Goal: Information Seeking & Learning: Compare options

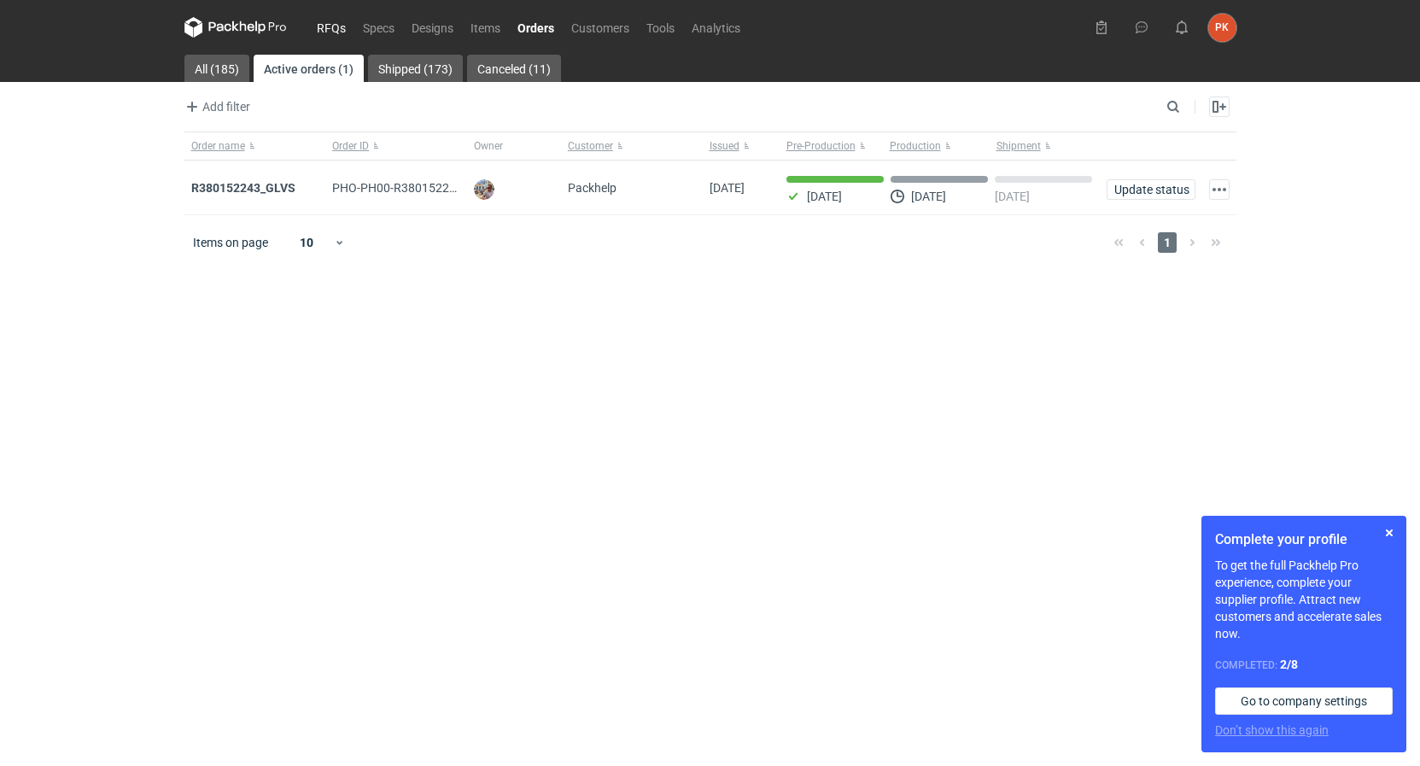
click at [341, 24] on link "RFQs" at bounding box center [331, 27] width 46 height 20
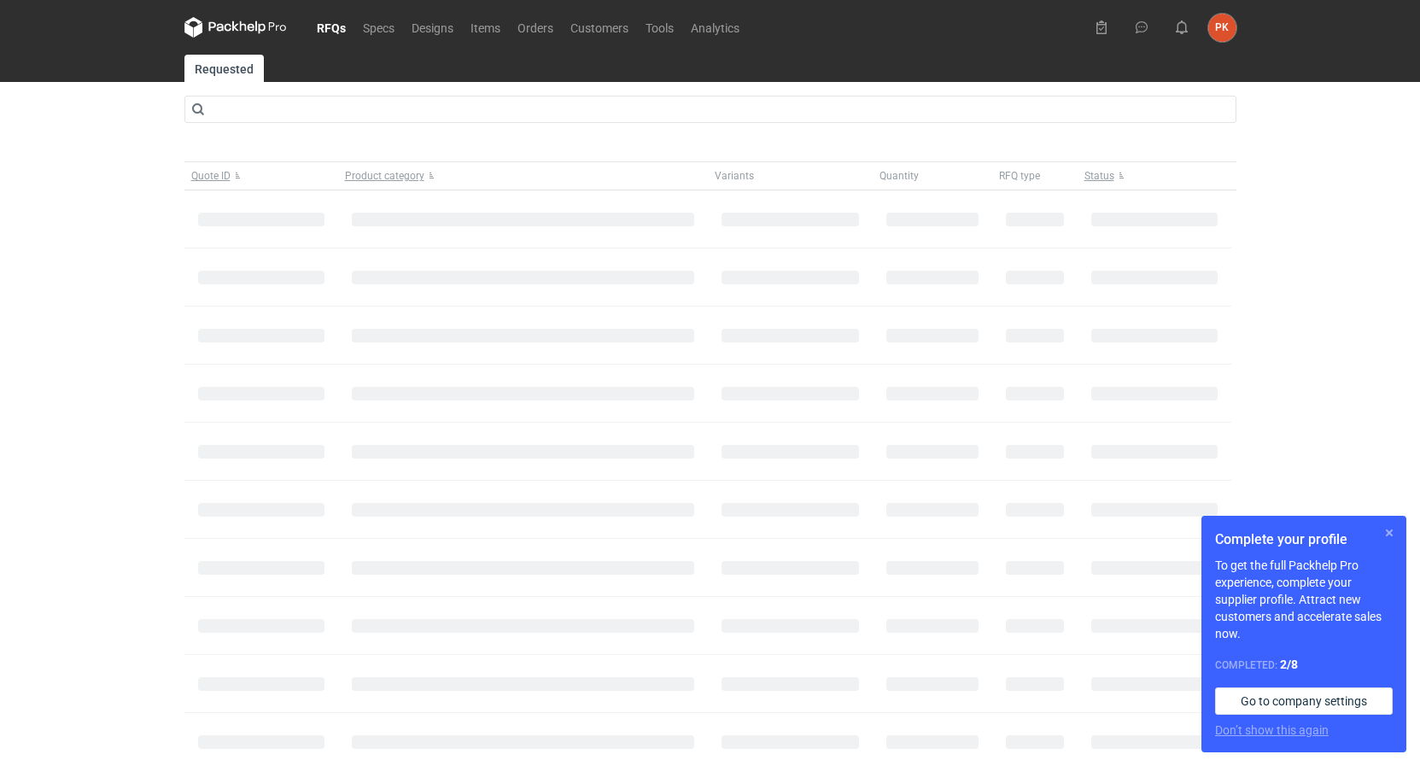
click at [1388, 531] on button "button" at bounding box center [1389, 533] width 20 height 20
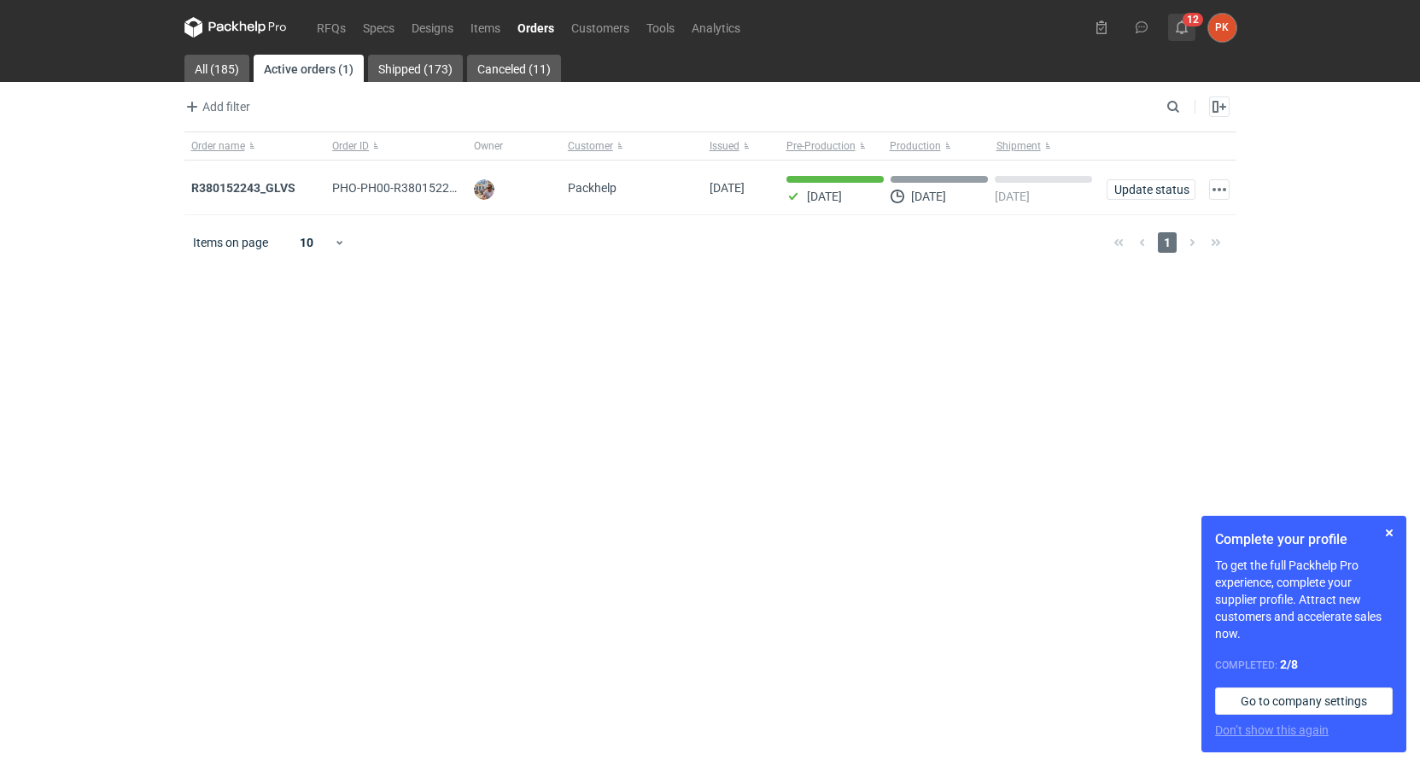
click at [1188, 20] on button "12" at bounding box center [1181, 27] width 27 height 27
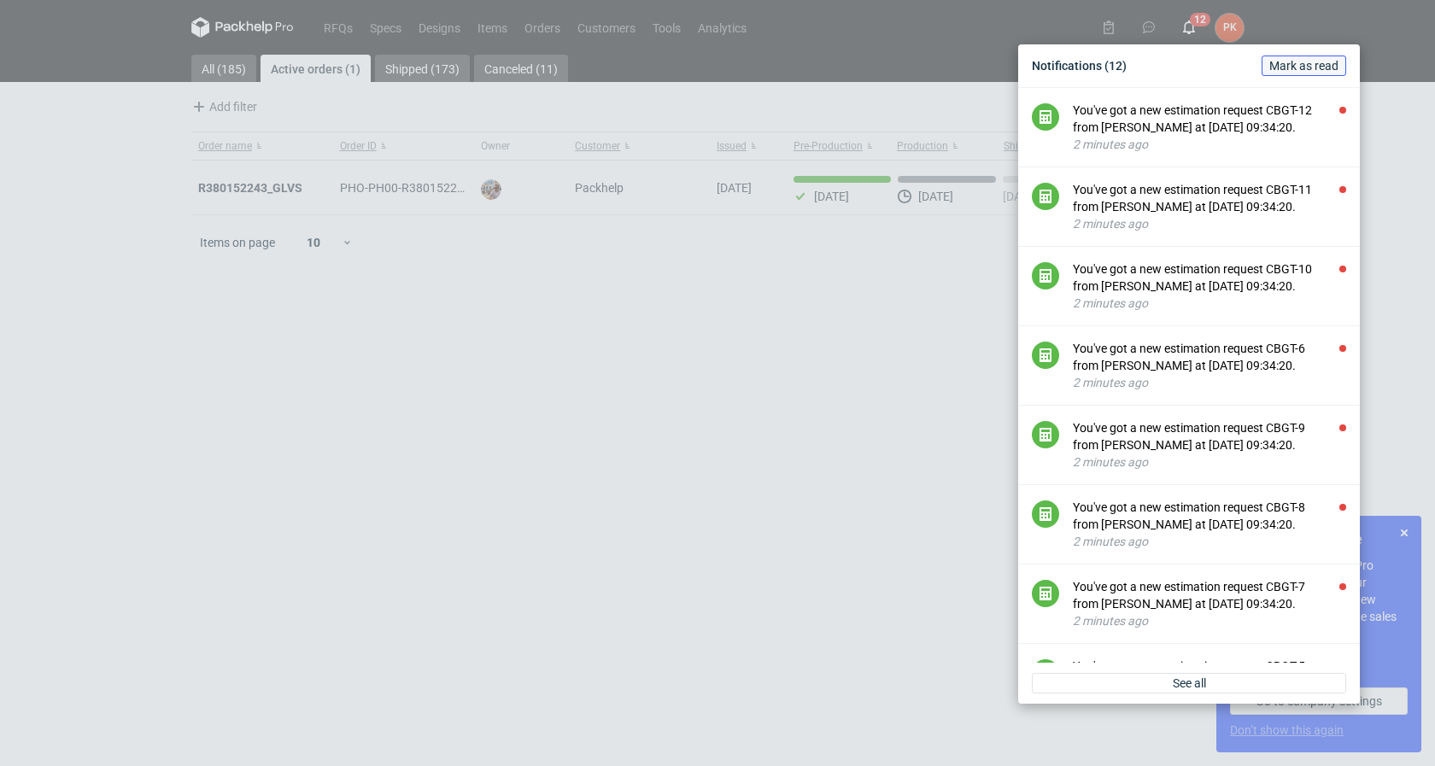
click at [1313, 61] on span "Mark as read" at bounding box center [1303, 66] width 69 height 12
click at [218, 401] on div "Notifications (12) [PERSON_NAME] as read You've got a new estimation request CB…" at bounding box center [717, 383] width 1435 height 766
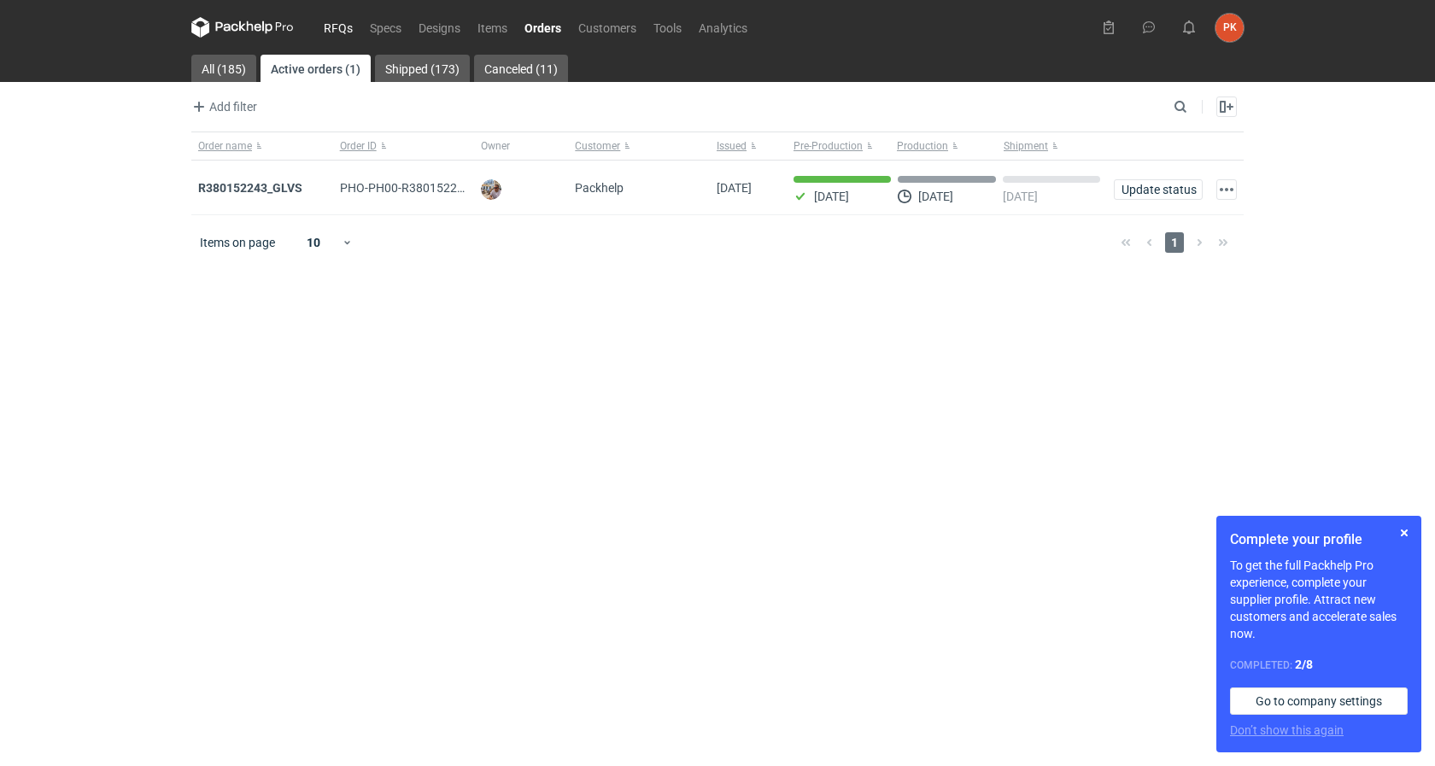
click at [329, 29] on link "RFQs" at bounding box center [338, 27] width 46 height 20
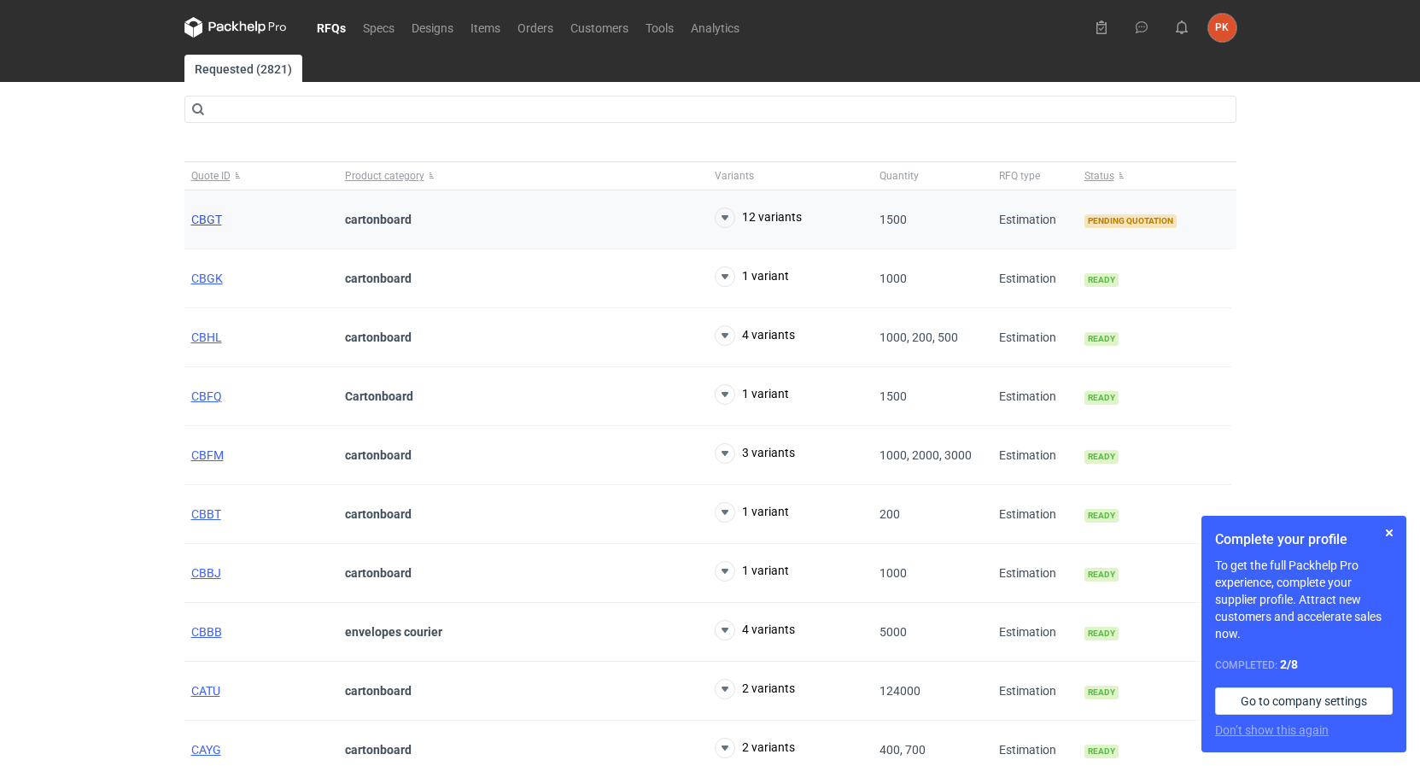
click at [209, 218] on span "CBGT" at bounding box center [206, 220] width 31 height 14
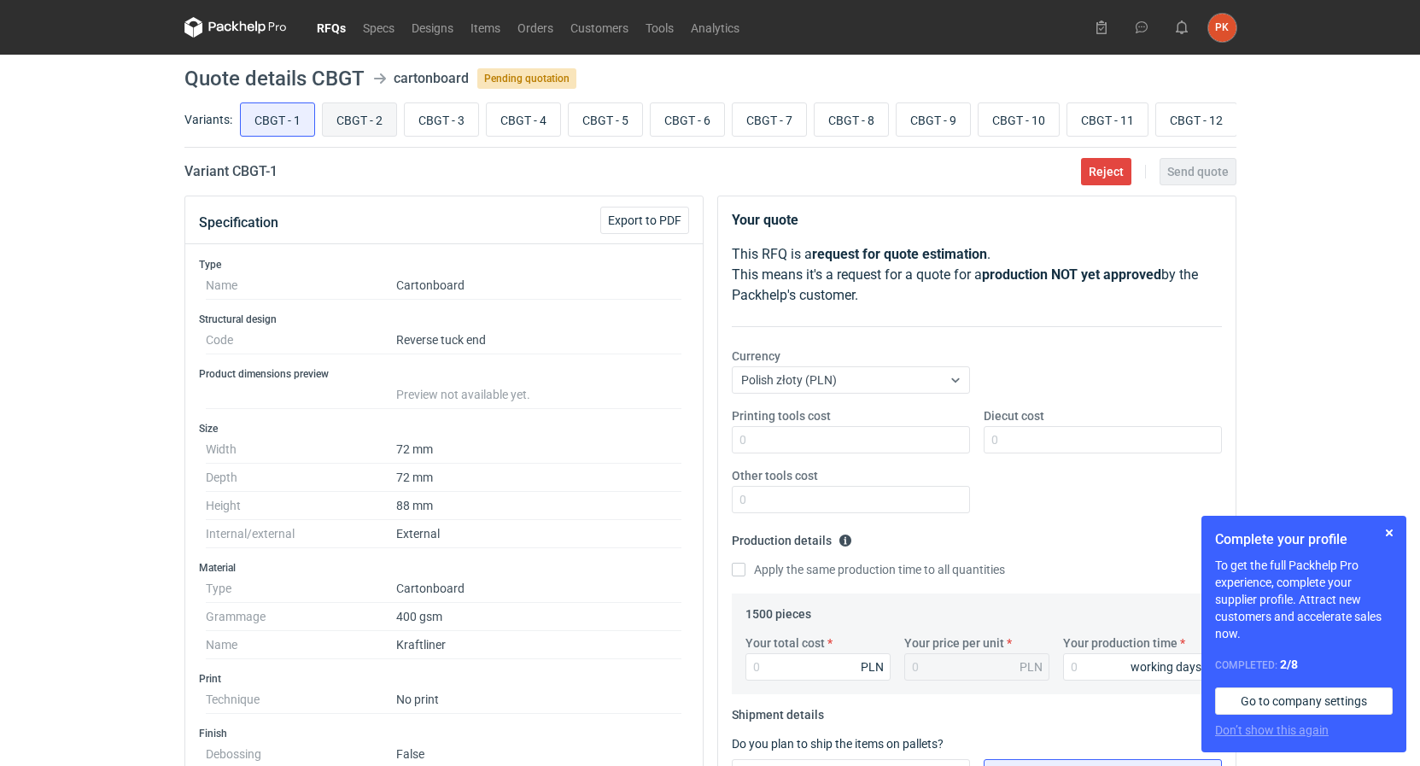
click at [337, 118] on input "CBGT - 2" at bounding box center [359, 119] width 73 height 32
radio input "true"
click at [436, 111] on input "CBGT - 3" at bounding box center [441, 119] width 73 height 32
radio input "true"
click at [542, 109] on input "CBGT - 4" at bounding box center [523, 119] width 73 height 32
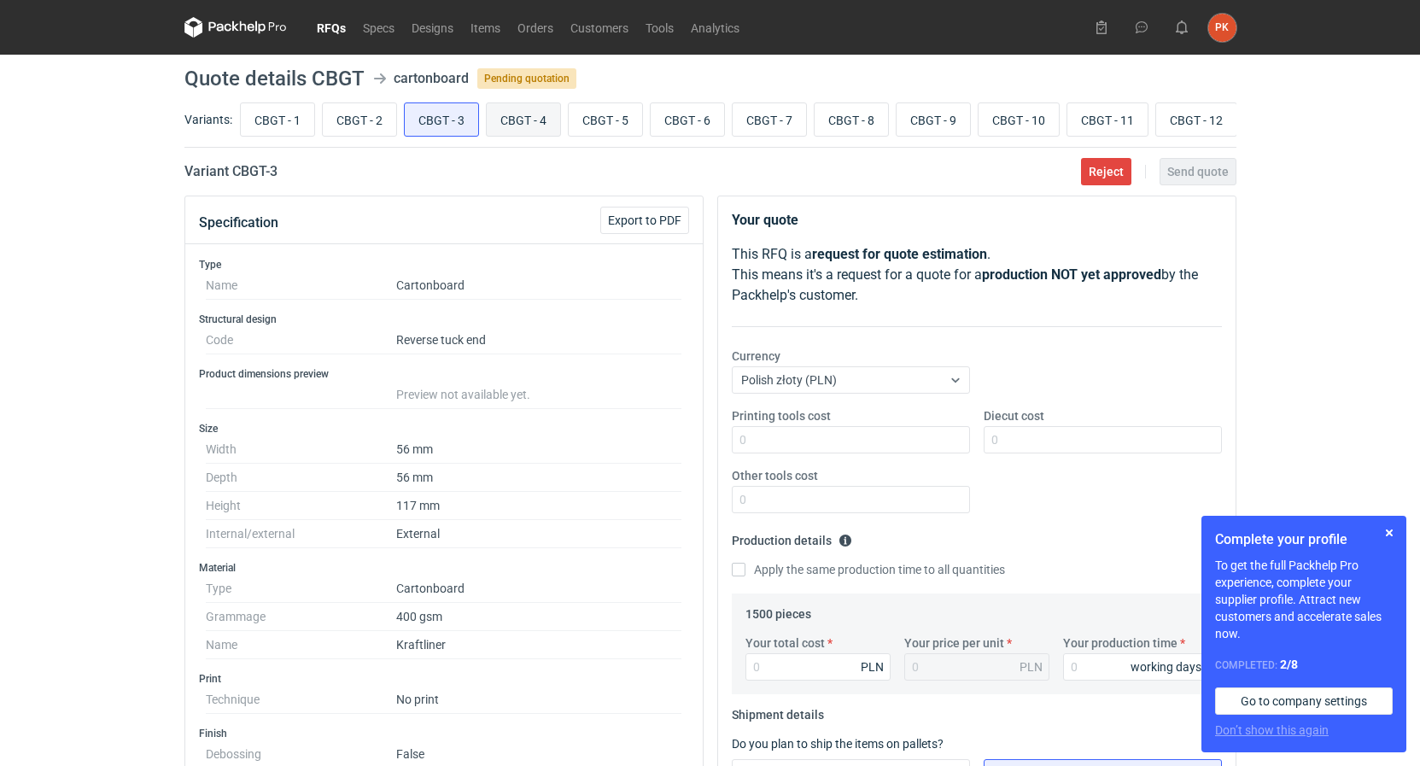
radio input "true"
click at [623, 122] on input "CBGT - 5" at bounding box center [605, 119] width 73 height 32
radio input "true"
click at [697, 123] on input "CBGT - 6" at bounding box center [687, 119] width 73 height 32
radio input "true"
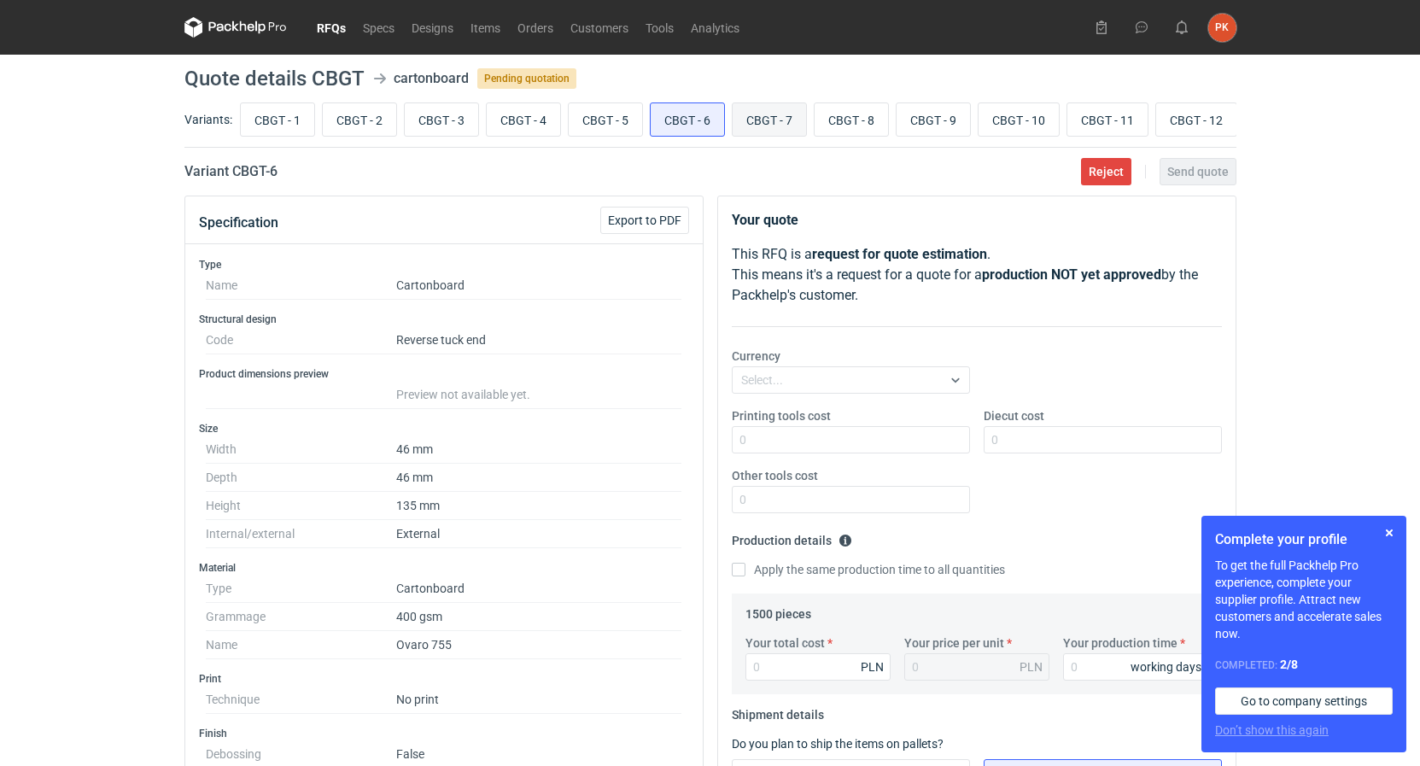
click at [765, 112] on input "CBGT - 7" at bounding box center [769, 119] width 73 height 32
radio input "true"
click at [843, 114] on input "CBGT - 8" at bounding box center [851, 119] width 73 height 32
radio input "true"
click at [763, 113] on input "CBGT - 7" at bounding box center [769, 119] width 73 height 32
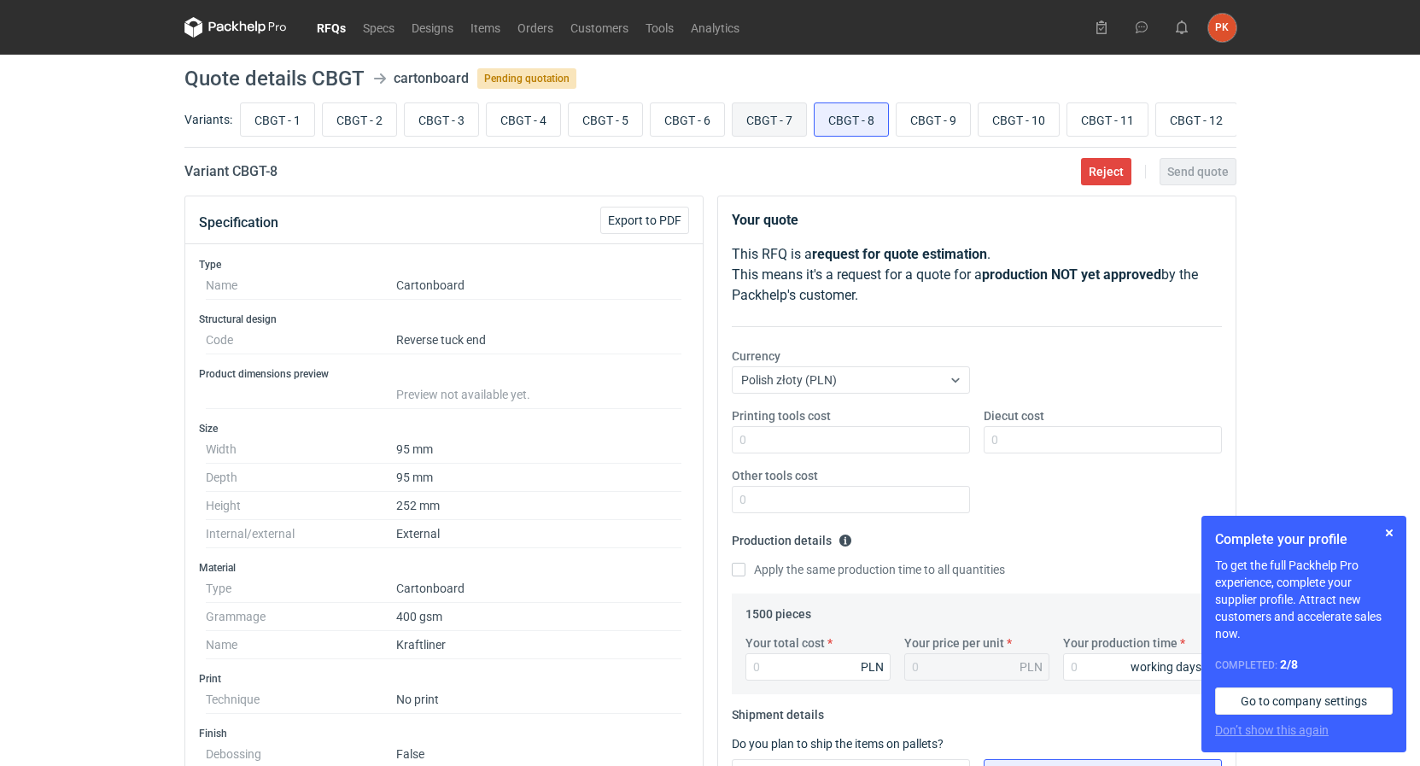
radio input "true"
click at [273, 124] on input "CBGT - 1" at bounding box center [277, 119] width 73 height 32
radio input "true"
click at [376, 125] on input "CBGT - 2" at bounding box center [359, 119] width 73 height 32
radio input "true"
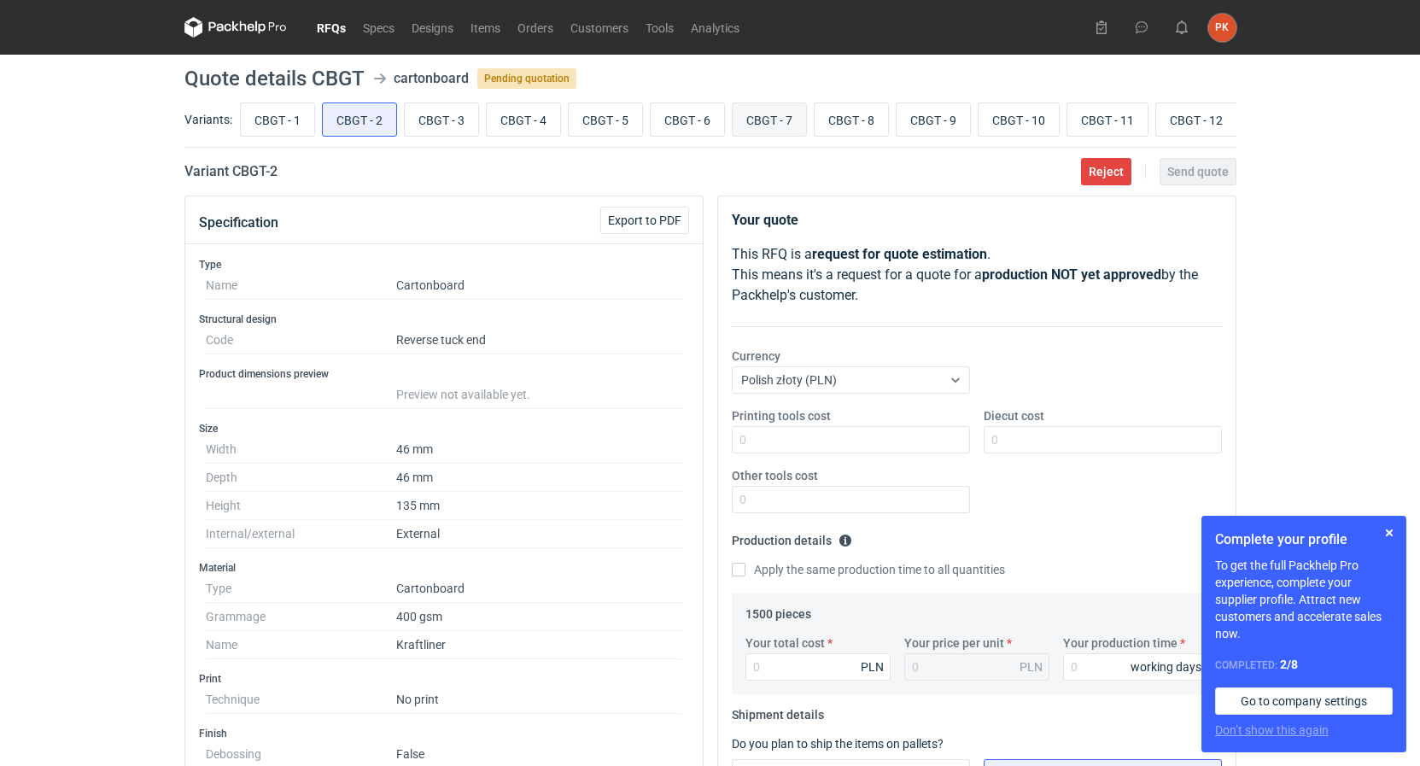
click at [734, 125] on input "CBGT - 7" at bounding box center [769, 119] width 73 height 32
radio input "true"
click at [875, 118] on input "CBGT - 8" at bounding box center [851, 119] width 73 height 32
radio input "true"
click at [985, 136] on label "CBGT - 10" at bounding box center [1019, 119] width 82 height 34
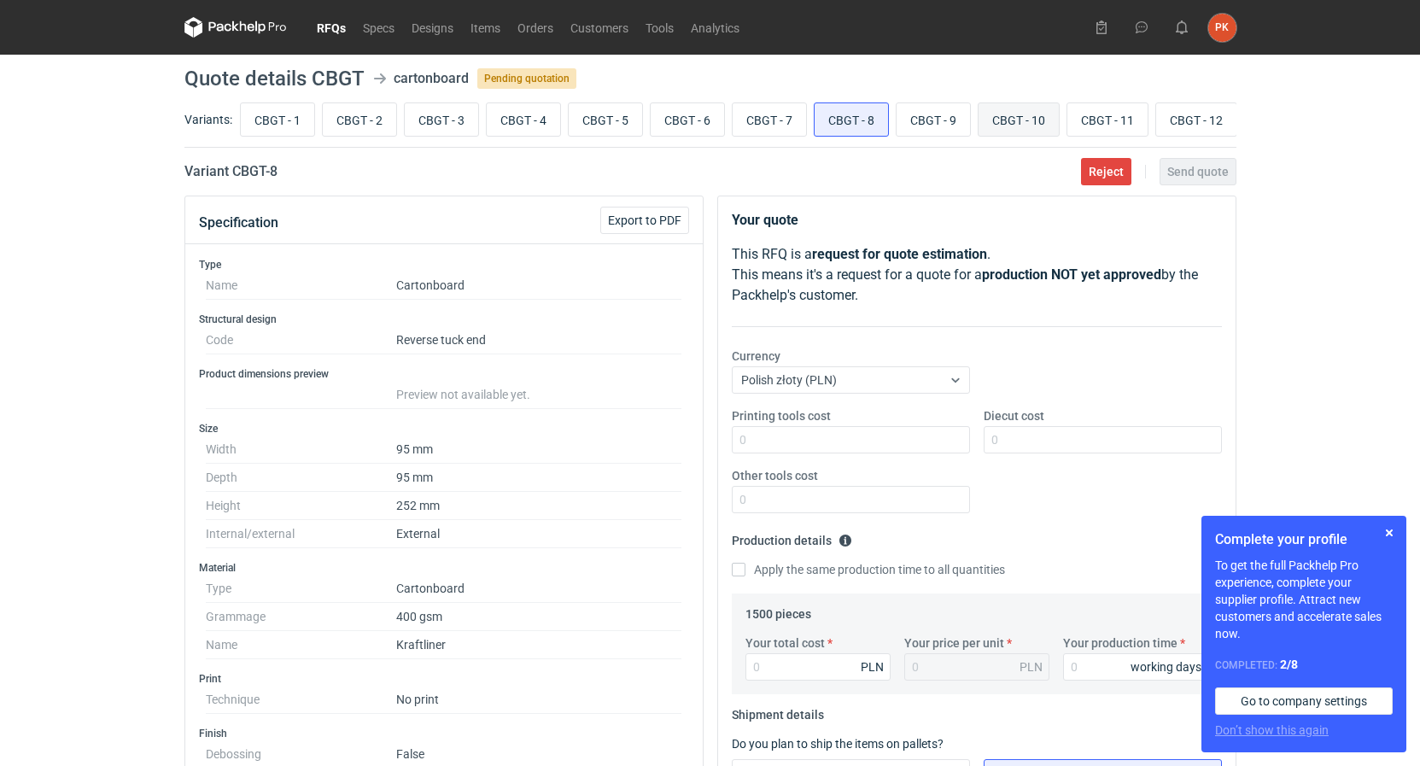
click at [985, 136] on input "CBGT - 10" at bounding box center [1019, 119] width 80 height 32
radio input "true"
click at [1136, 128] on input "CBGT - 11" at bounding box center [1107, 119] width 80 height 32
radio input "true"
click at [1206, 120] on input "CBGT - 12" at bounding box center [1196, 119] width 80 height 32
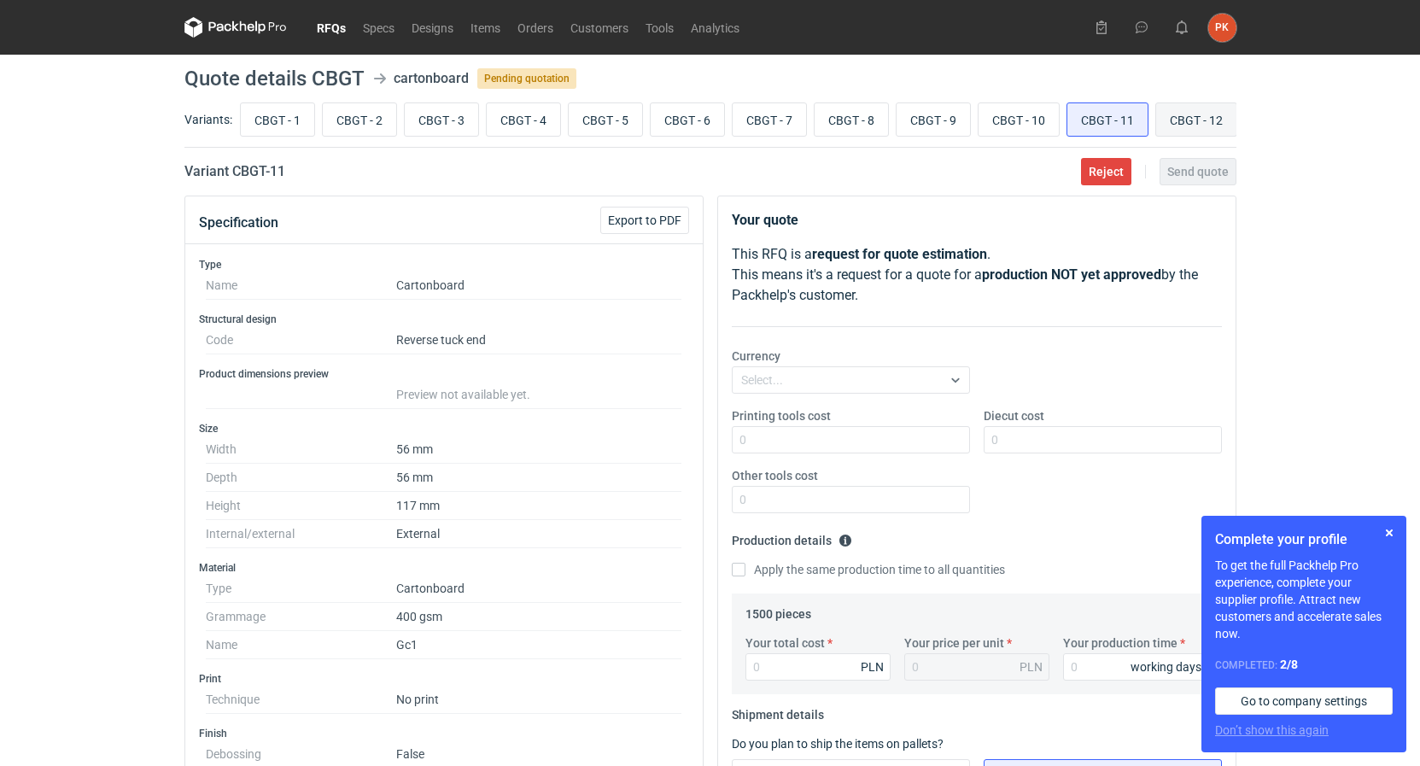
radio input "true"
click at [307, 122] on input "CBGT - 1" at bounding box center [277, 119] width 73 height 32
radio input "true"
click at [331, 119] on input "CBGT - 2" at bounding box center [359, 119] width 73 height 32
radio input "true"
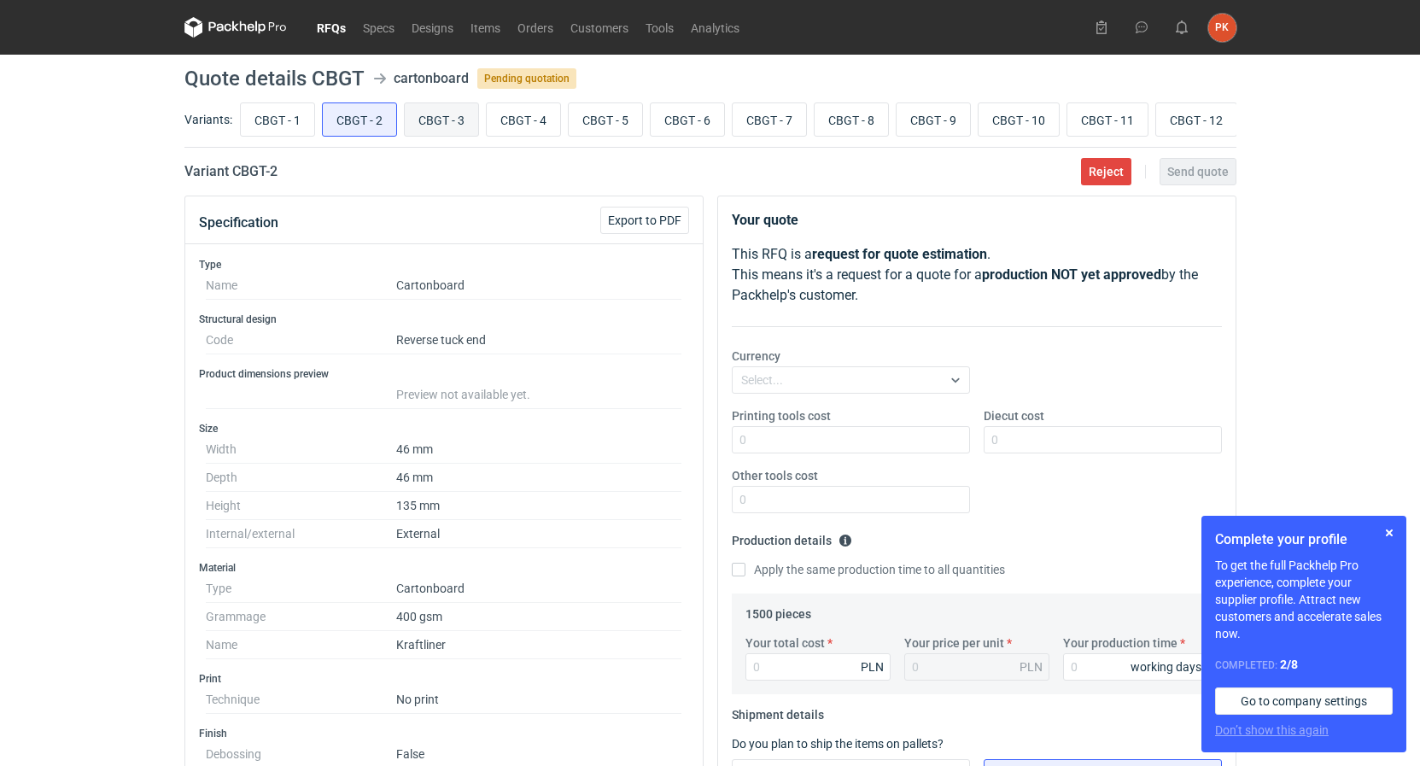
click at [445, 124] on input "CBGT - 3" at bounding box center [441, 119] width 73 height 32
radio input "true"
click at [534, 114] on input "CBGT - 4" at bounding box center [523, 119] width 73 height 32
radio input "true"
click at [434, 126] on input "CBGT - 3" at bounding box center [441, 119] width 73 height 32
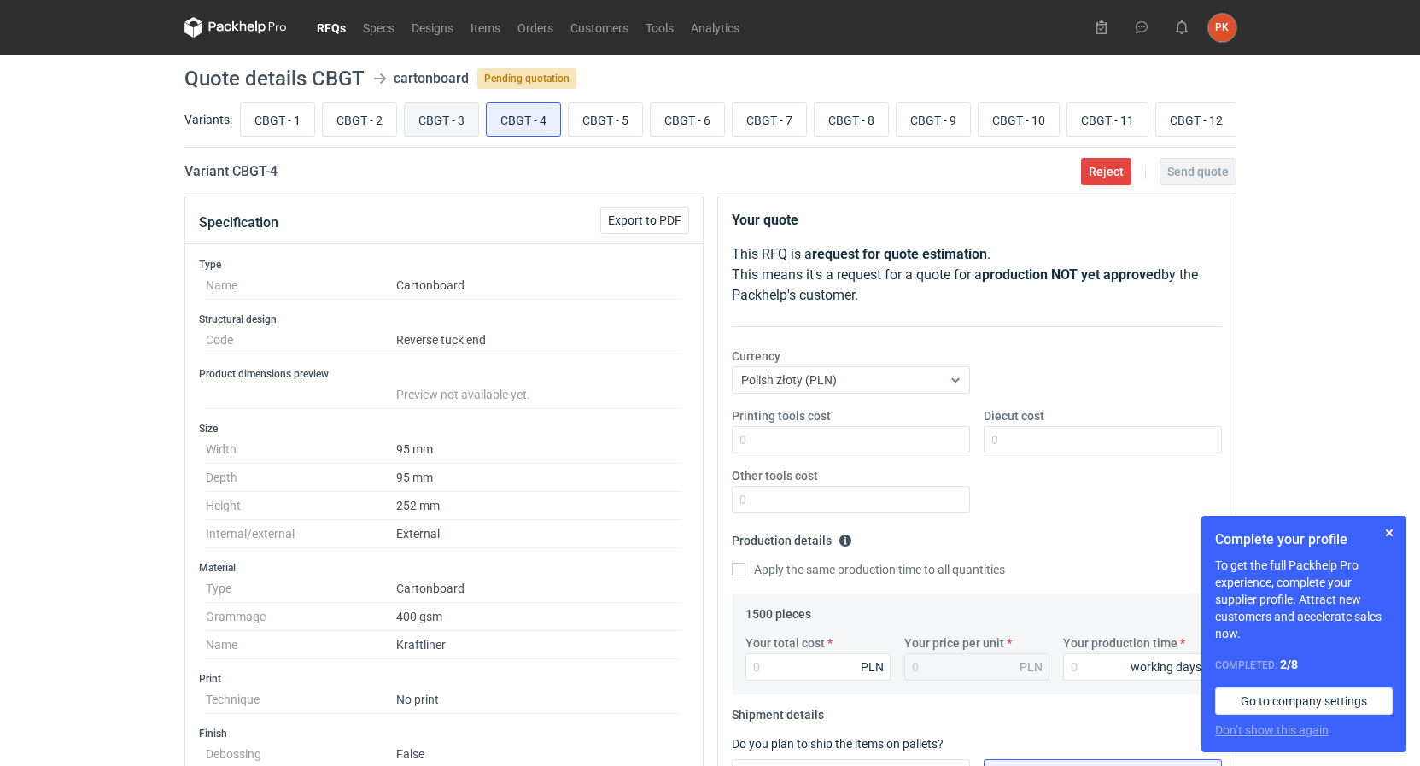
radio input "true"
click at [992, 119] on input "CBGT - 10" at bounding box center [1019, 119] width 80 height 32
radio input "true"
click at [938, 123] on input "CBGT - 9" at bounding box center [933, 119] width 73 height 32
radio input "true"
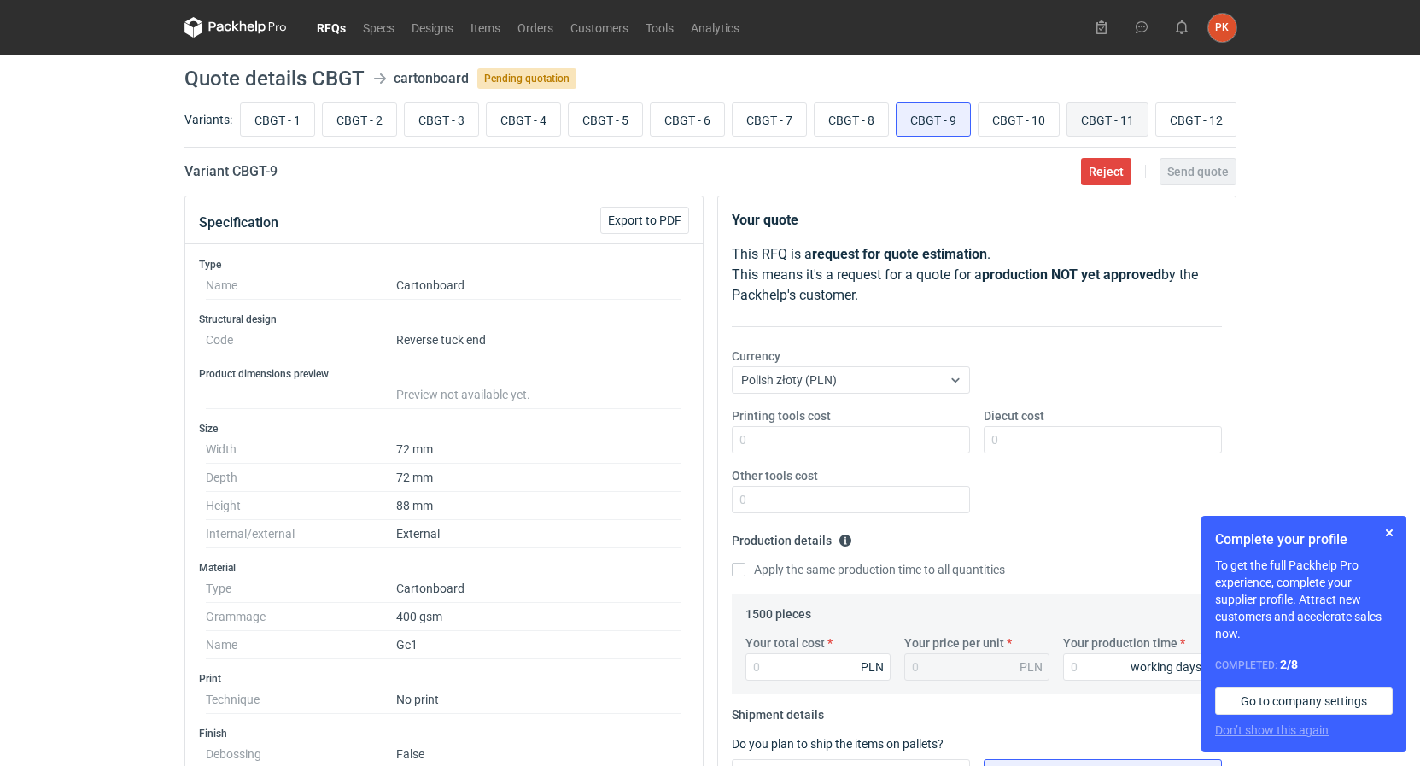
click at [1082, 110] on input "CBGT - 11" at bounding box center [1107, 119] width 80 height 32
radio input "true"
click at [361, 127] on input "CBGT - 2" at bounding box center [359, 119] width 73 height 32
radio input "true"
click at [343, 33] on link "RFQs" at bounding box center [331, 27] width 46 height 20
